Goal: Task Accomplishment & Management: Use online tool/utility

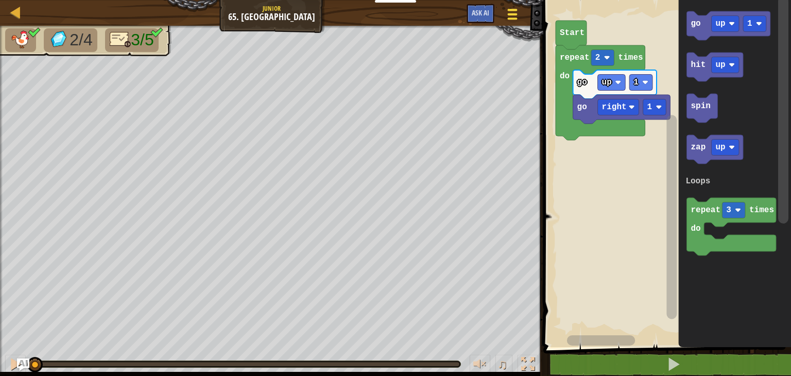
click at [518, 15] on div at bounding box center [512, 14] width 14 height 15
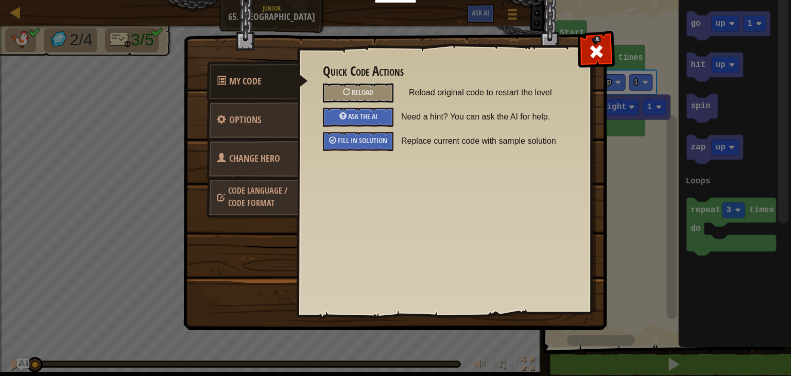
click at [265, 207] on span "Code Language / Code Format" at bounding box center [257, 197] width 59 height 24
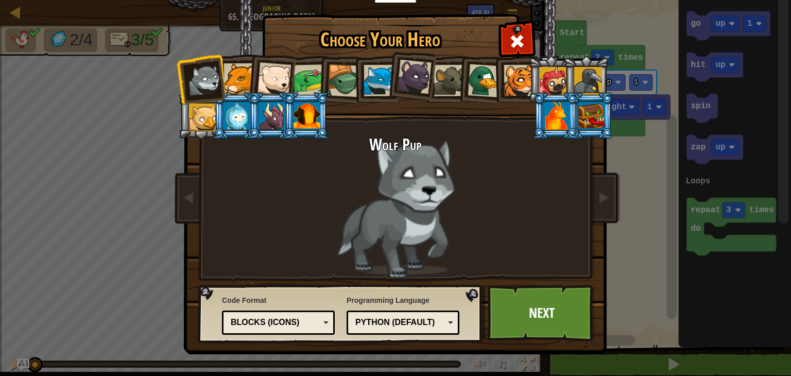
click at [307, 323] on div "Blocks (Icons)" at bounding box center [275, 323] width 89 height 12
click at [291, 16] on div "Choose Your Hero 1150 Wolf Pup Cougar Polar Bear Cub Frog Turtle Blue Fox Panth…" at bounding box center [395, 15] width 423 height 1
click at [544, 318] on link "Next" at bounding box center [542, 313] width 108 height 57
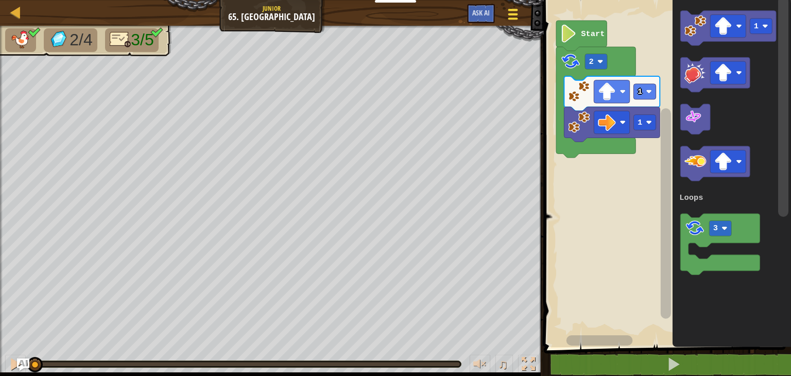
click at [512, 22] on button "Game Menu" at bounding box center [513, 16] width 27 height 25
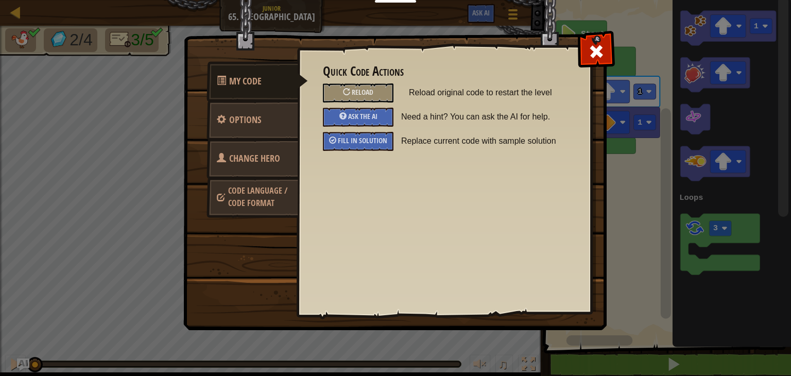
click at [266, 197] on span "Code Language / Code Format" at bounding box center [257, 197] width 59 height 24
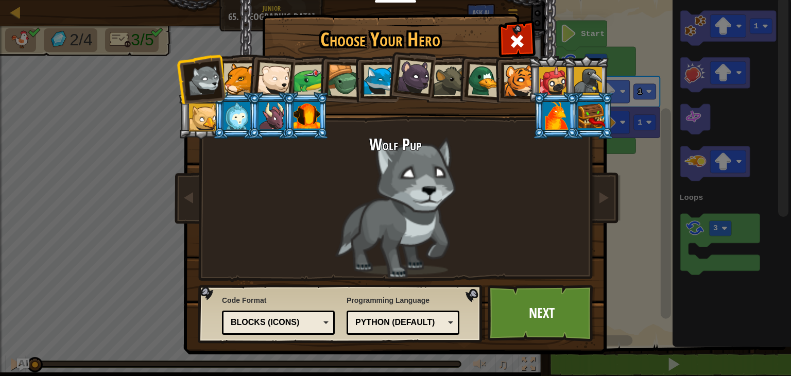
click at [317, 329] on div "Blocks (Icons)" at bounding box center [278, 323] width 99 height 16
click at [548, 316] on link "Next" at bounding box center [542, 313] width 108 height 57
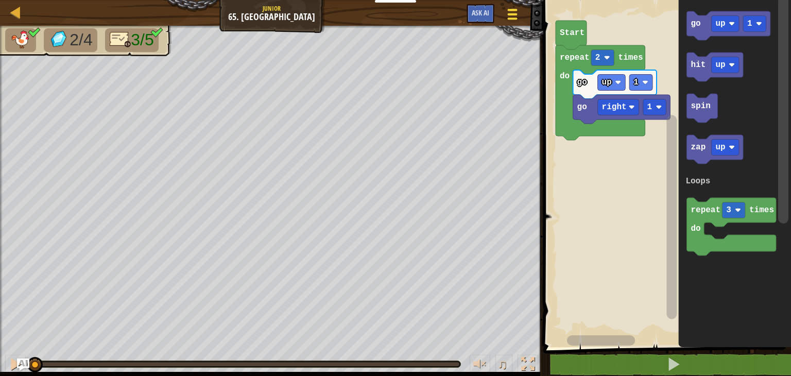
click at [510, 19] on span at bounding box center [513, 19] width 10 height 2
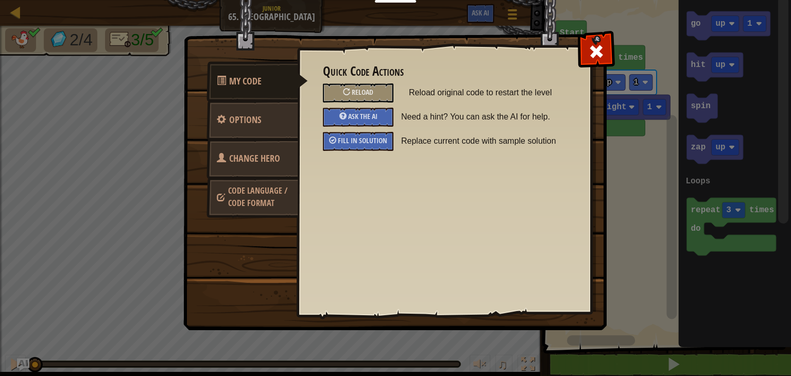
click at [255, 208] on span "Code Language / Code Format" at bounding box center [257, 197] width 59 height 24
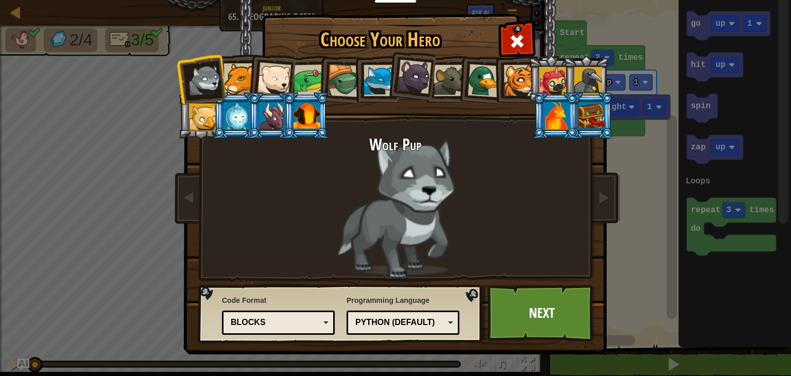
click at [297, 322] on div "Blocks" at bounding box center [275, 323] width 89 height 12
click at [530, 311] on link "Next" at bounding box center [542, 313] width 108 height 57
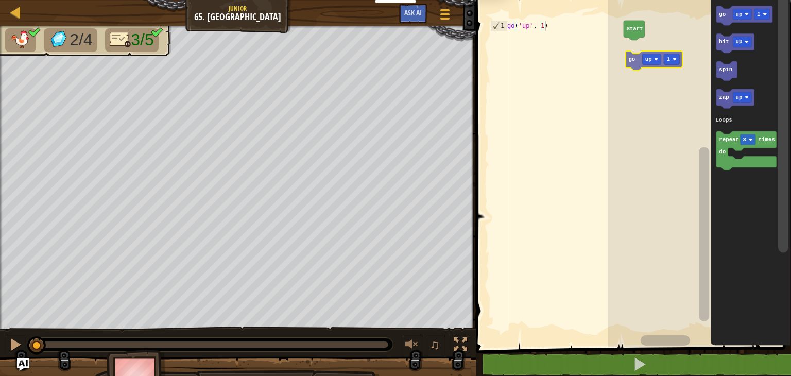
click at [637, 64] on div "Loops Start go up 1 hit up spin zap up repeat 3 times do Loops go up 1" at bounding box center [700, 171] width 183 height 352
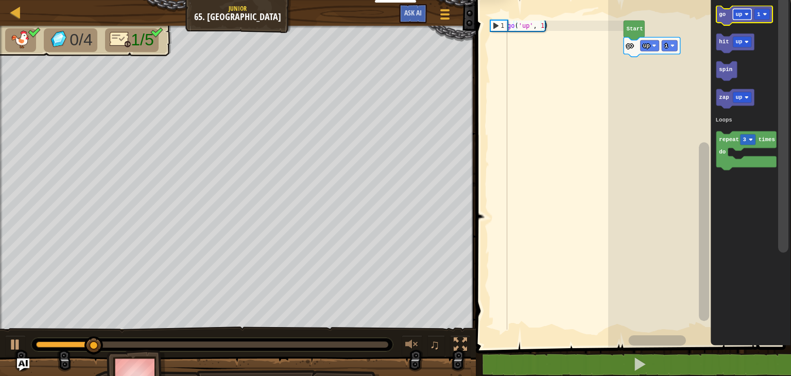
click at [742, 16] on text "up" at bounding box center [739, 14] width 7 height 6
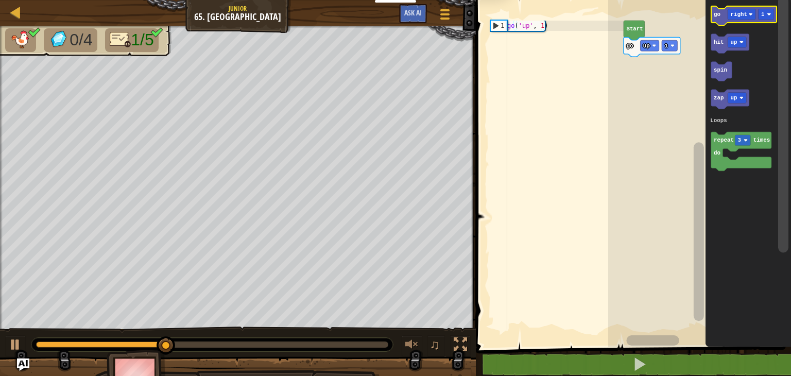
click at [722, 17] on icon "Blockly Workspace" at bounding box center [744, 16] width 66 height 20
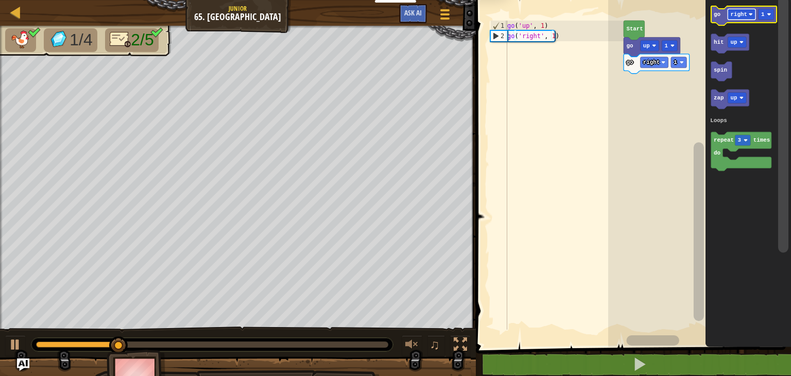
click at [744, 15] on text "right" at bounding box center [739, 14] width 16 height 6
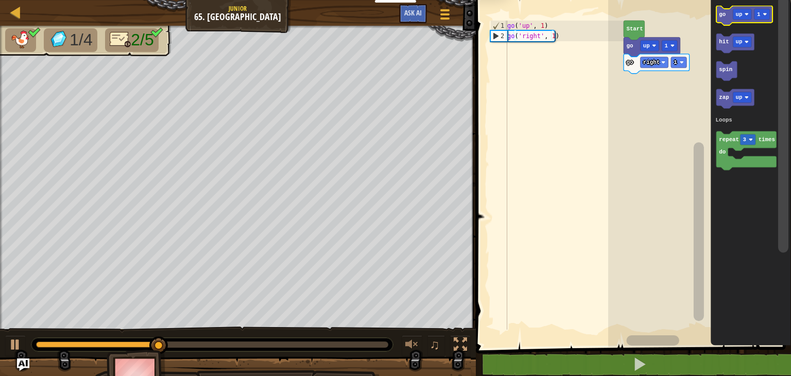
click at [724, 15] on text "go" at bounding box center [722, 14] width 7 height 6
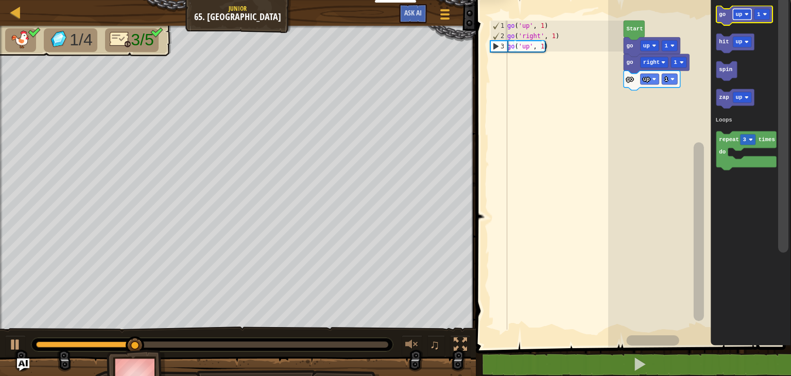
click at [741, 20] on rect "Blockly Workspace" at bounding box center [742, 14] width 19 height 11
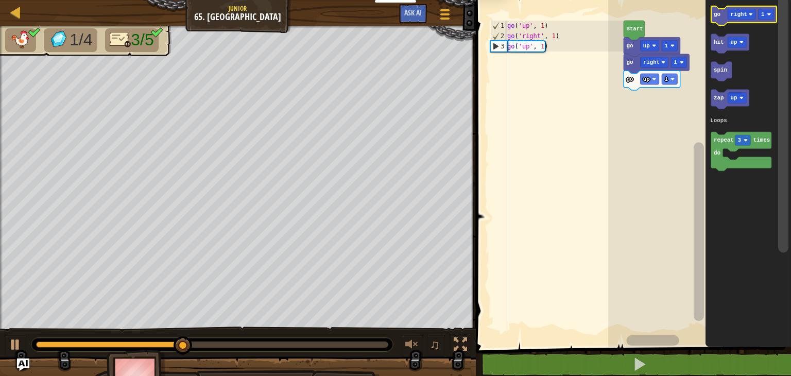
click at [723, 22] on icon "Blockly Workspace" at bounding box center [744, 16] width 66 height 20
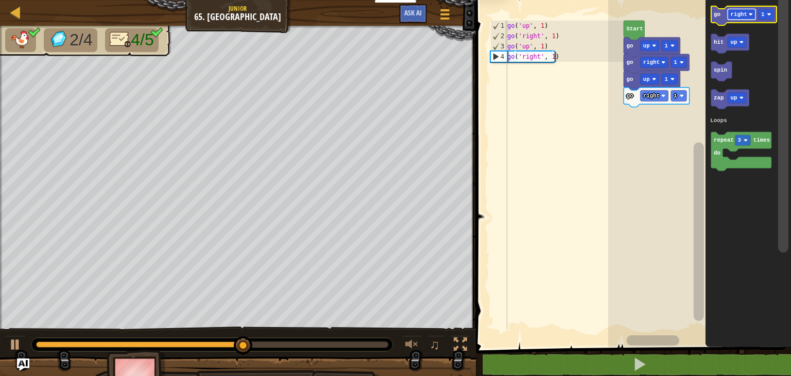
click at [738, 17] on text "right" at bounding box center [739, 14] width 16 height 6
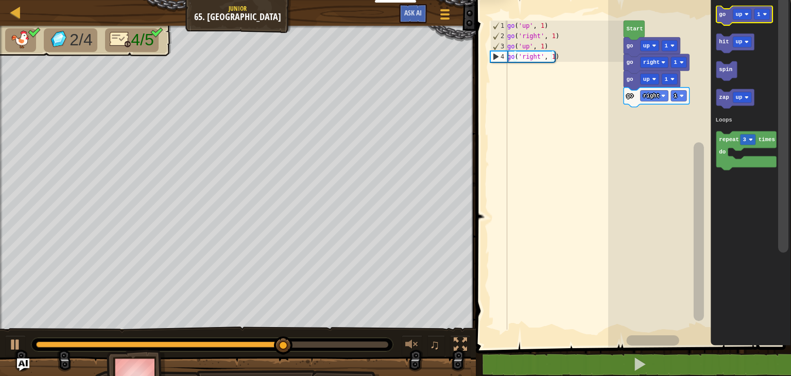
click at [725, 17] on icon "Blockly Workspace" at bounding box center [745, 16] width 57 height 20
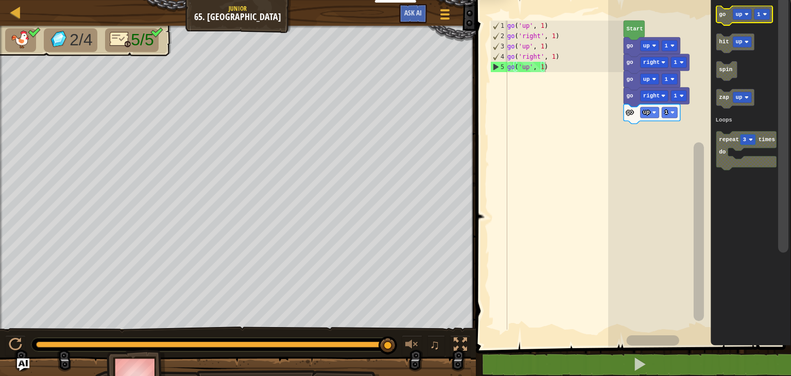
click at [728, 16] on icon "Blockly Workspace" at bounding box center [745, 16] width 57 height 20
click at [721, 18] on icon "Blockly Workspace" at bounding box center [745, 16] width 57 height 20
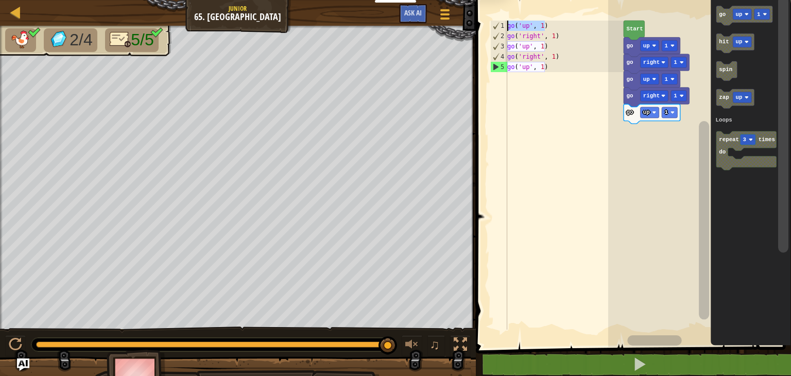
drag, startPoint x: 548, startPoint y: 26, endPoint x: 507, endPoint y: 23, distance: 41.9
click at [507, 23] on div "go('up', 1) 1 2 3 4 5 go ( 'up' , 1 ) go ( 'right' , 1 ) go ( 'up' , 1 ) go ( '…" at bounding box center [556, 175] width 136 height 309
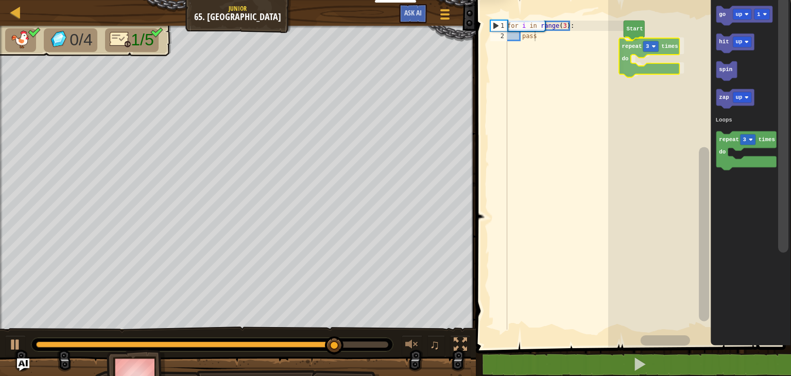
click at [637, 55] on div "Loops Start repeat 3 times do go up 1 hit up spin zap up repeat 3 times do Loop…" at bounding box center [700, 171] width 183 height 352
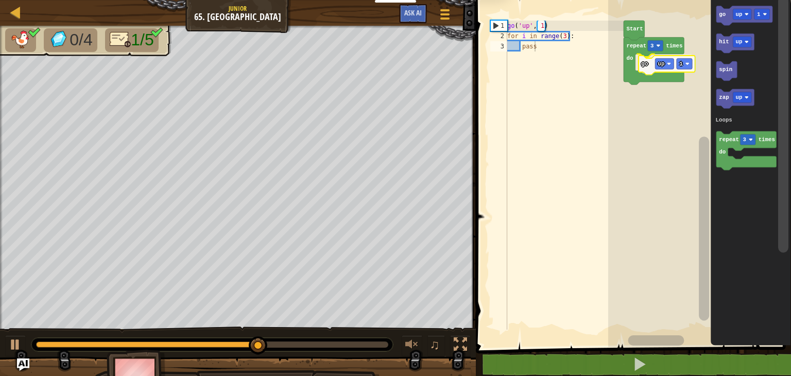
click at [647, 66] on div "Loops Start repeat 3 times do go up 1 go up 1 hit up spin zap up repeat 3 times…" at bounding box center [700, 171] width 183 height 352
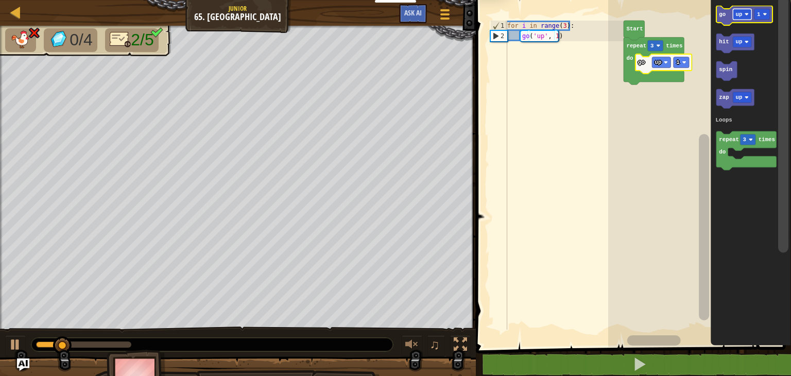
click at [746, 13] on image "Blockly Workspace" at bounding box center [747, 14] width 4 height 4
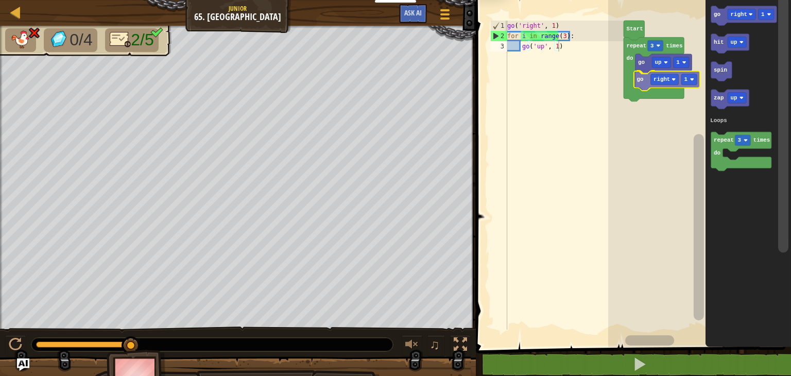
click at [644, 80] on div "Loops Start repeat 3 times do go up 1 go right 1 go right 1 hit up spin zap up …" at bounding box center [700, 171] width 183 height 352
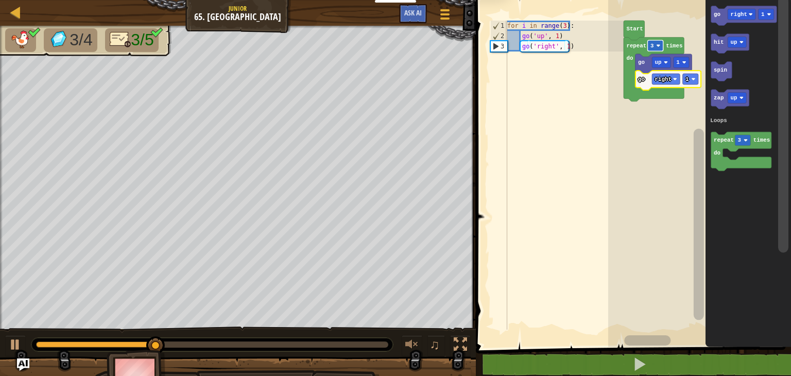
click at [659, 49] on rect "Blockly Workspace" at bounding box center [655, 45] width 15 height 11
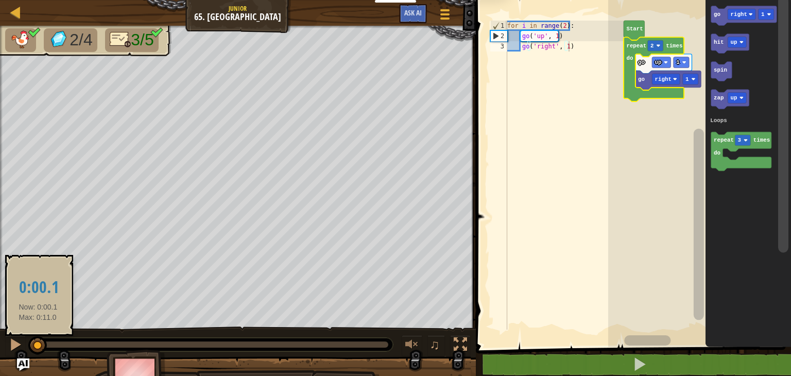
drag, startPoint x: 316, startPoint y: 347, endPoint x: 38, endPoint y: 349, distance: 277.7
click at [38, 349] on div at bounding box center [37, 345] width 19 height 19
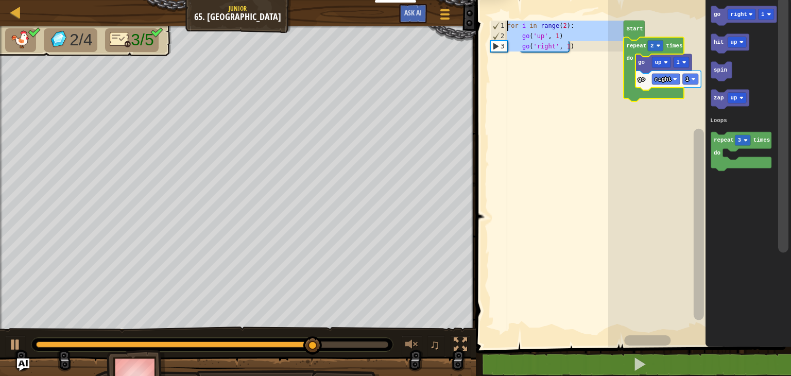
drag, startPoint x: 583, startPoint y: 43, endPoint x: 502, endPoint y: 27, distance: 82.9
click at [502, 27] on div "go('right', 1) 1 2 3 for i in range ( 2 ) : go ( 'up' , 1 ) go ( 'right' , 1 ) …" at bounding box center [556, 175] width 136 height 309
click at [660, 48] on rect "Blockly Workspace" at bounding box center [655, 45] width 15 height 11
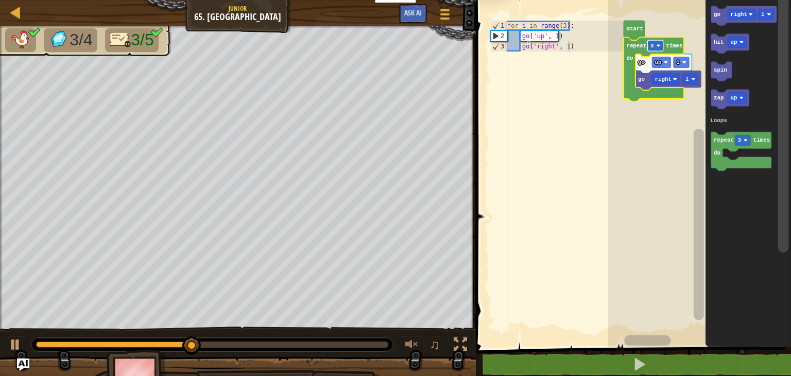
click at [657, 44] on image "Blockly Workspace" at bounding box center [658, 46] width 4 height 4
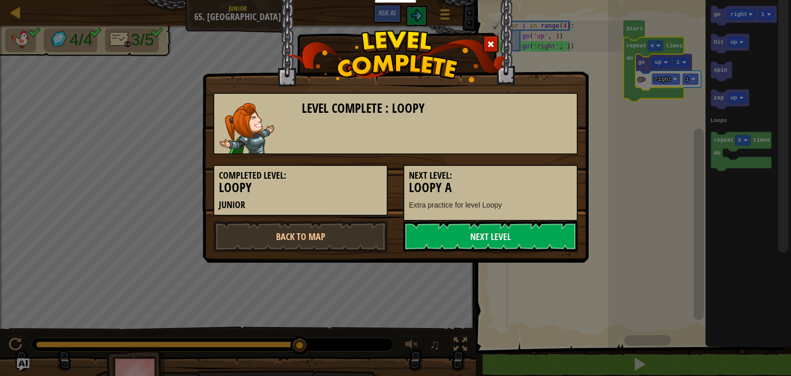
click at [490, 46] on span at bounding box center [490, 44] width 7 height 7
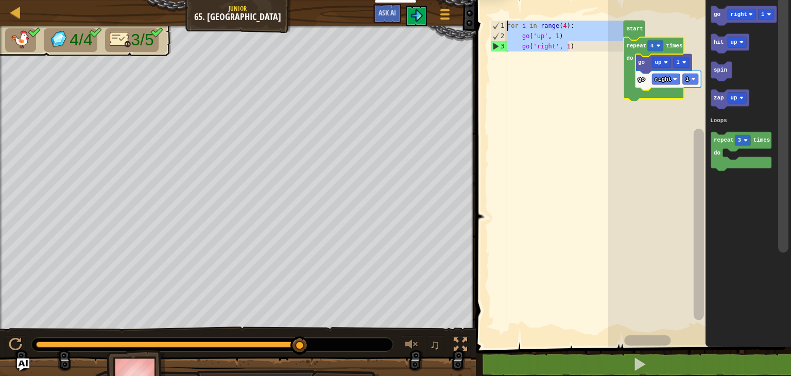
drag, startPoint x: 575, startPoint y: 49, endPoint x: 499, endPoint y: 22, distance: 80.0
click at [499, 22] on div "go('right', 1) 1 2 3 for i in range ( 4 ) : go ( 'up' , 1 ) go ( 'right' , 1 ) …" at bounding box center [556, 175] width 136 height 309
type textarea "for i in range(4): go('up', 1)"
